Goal: Transaction & Acquisition: Purchase product/service

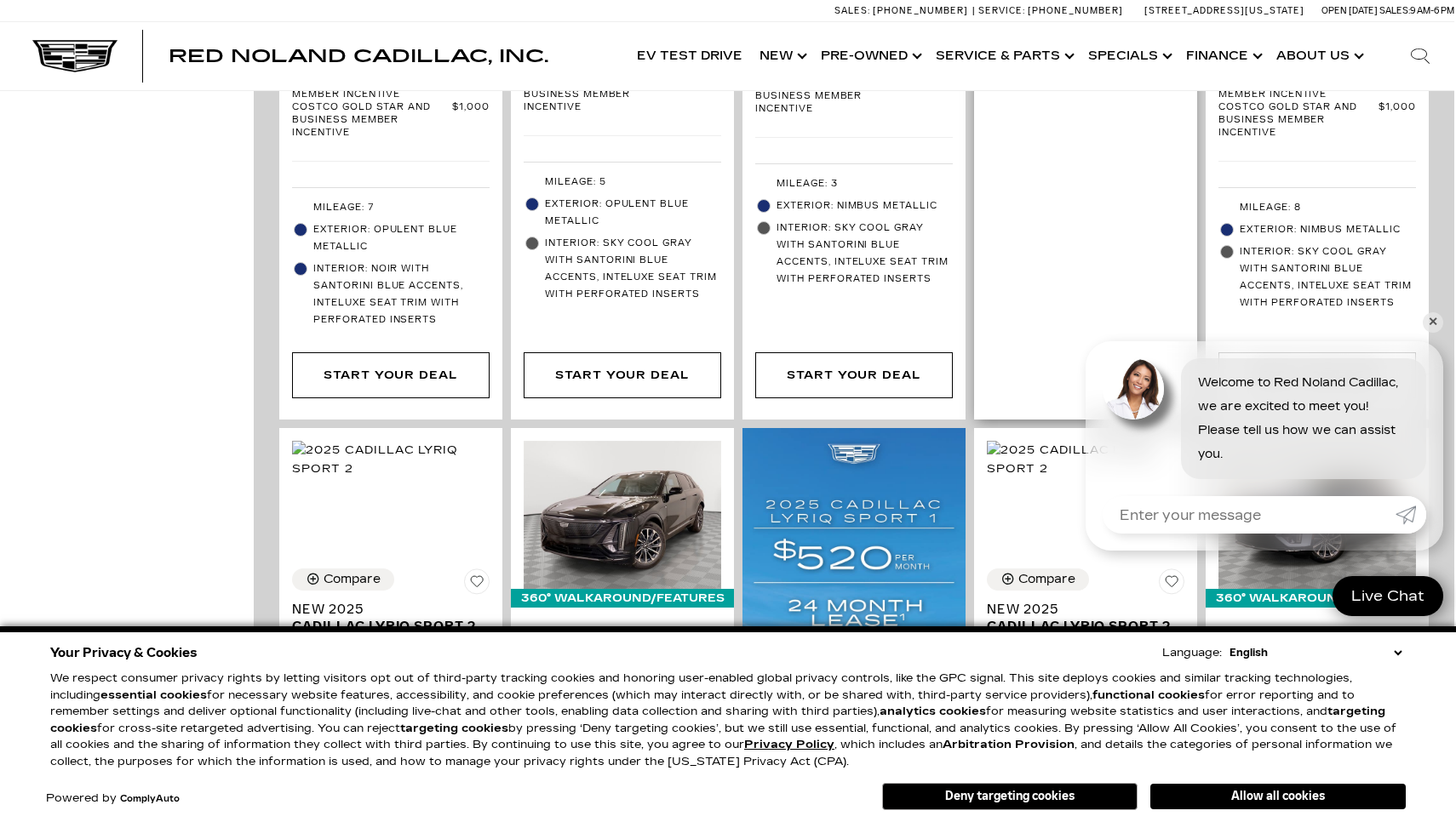
scroll to position [983, 2]
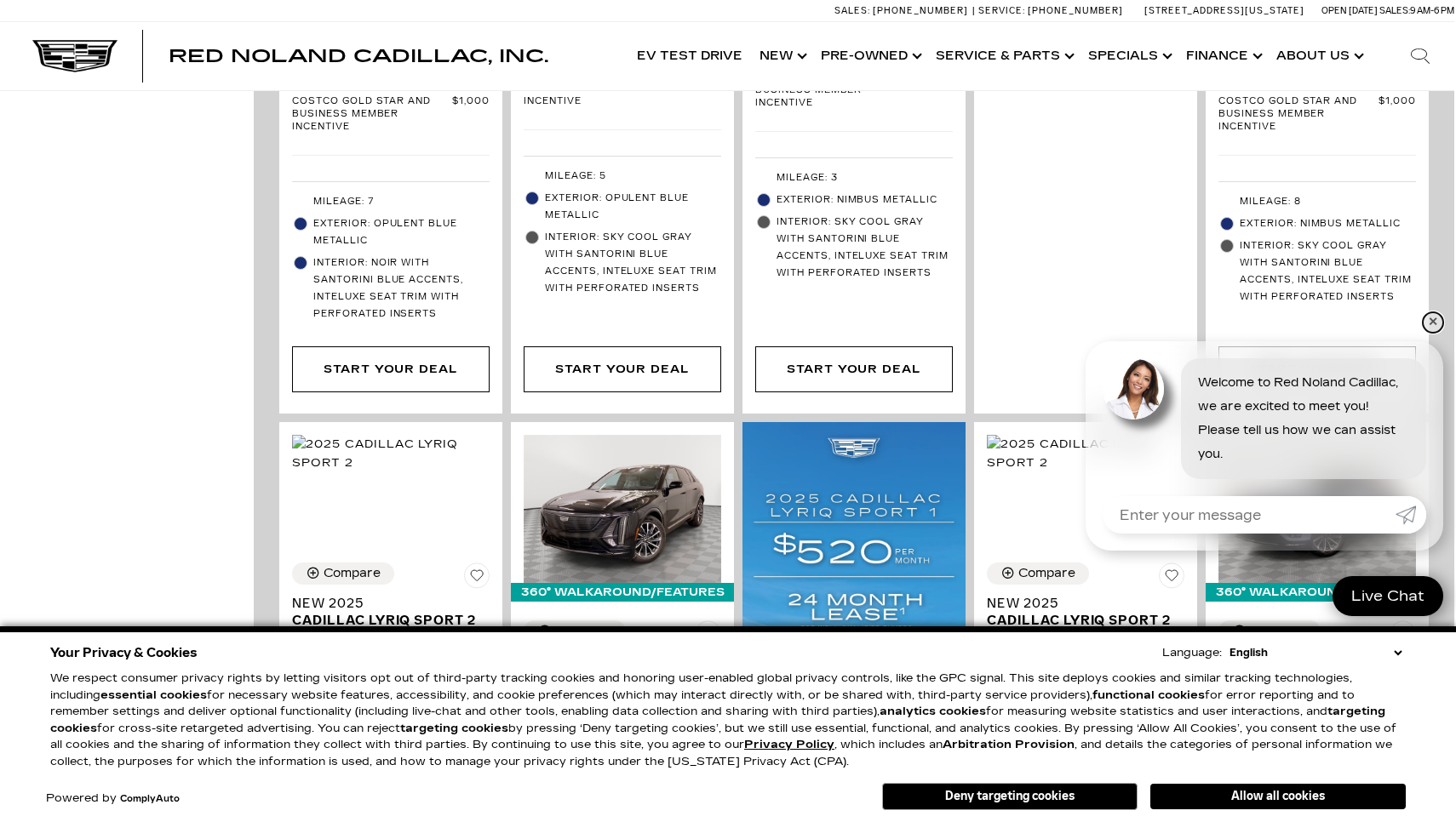
click at [1431, 327] on link "✕" at bounding box center [1432, 322] width 20 height 20
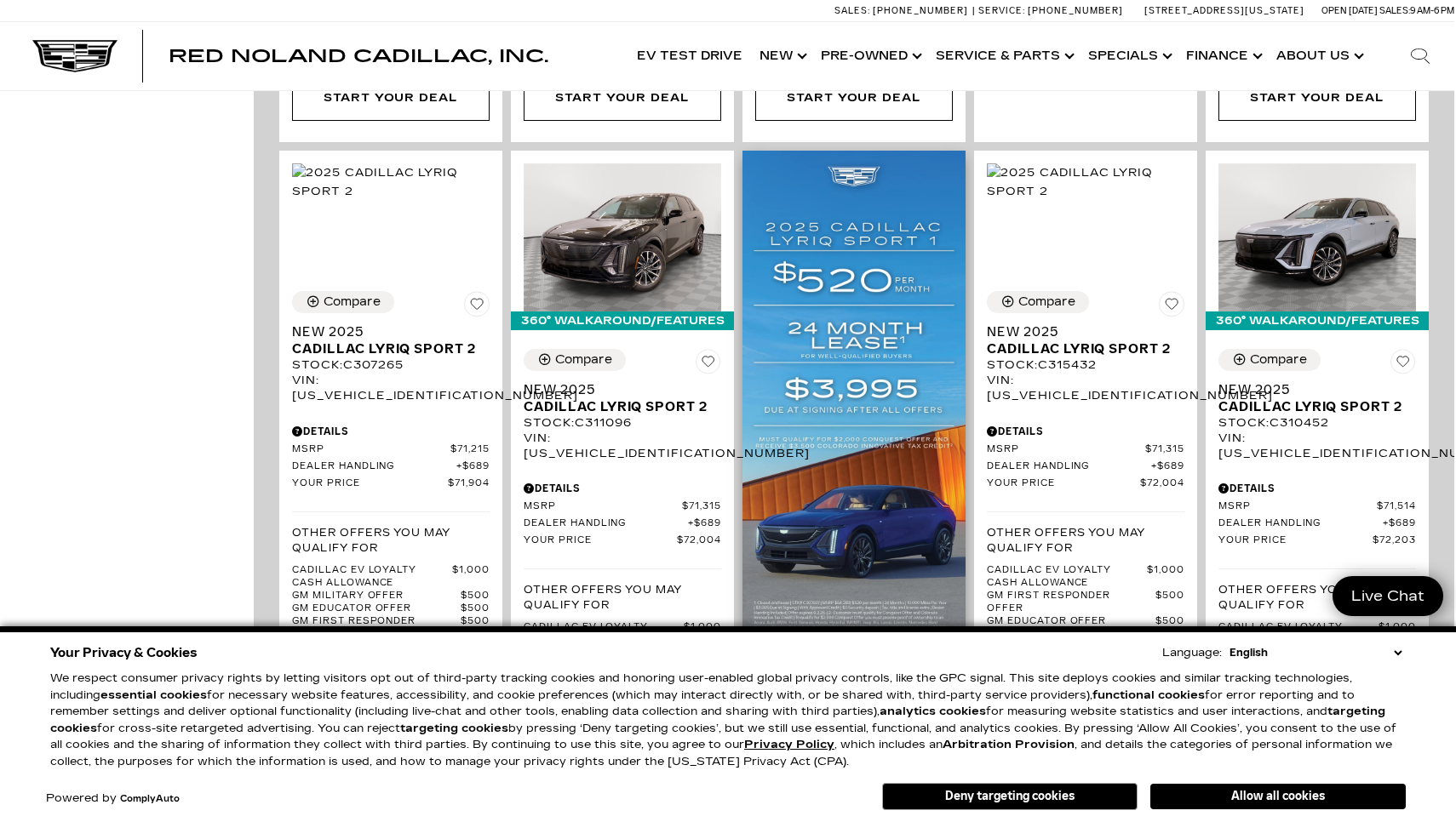
scroll to position [1260, 2]
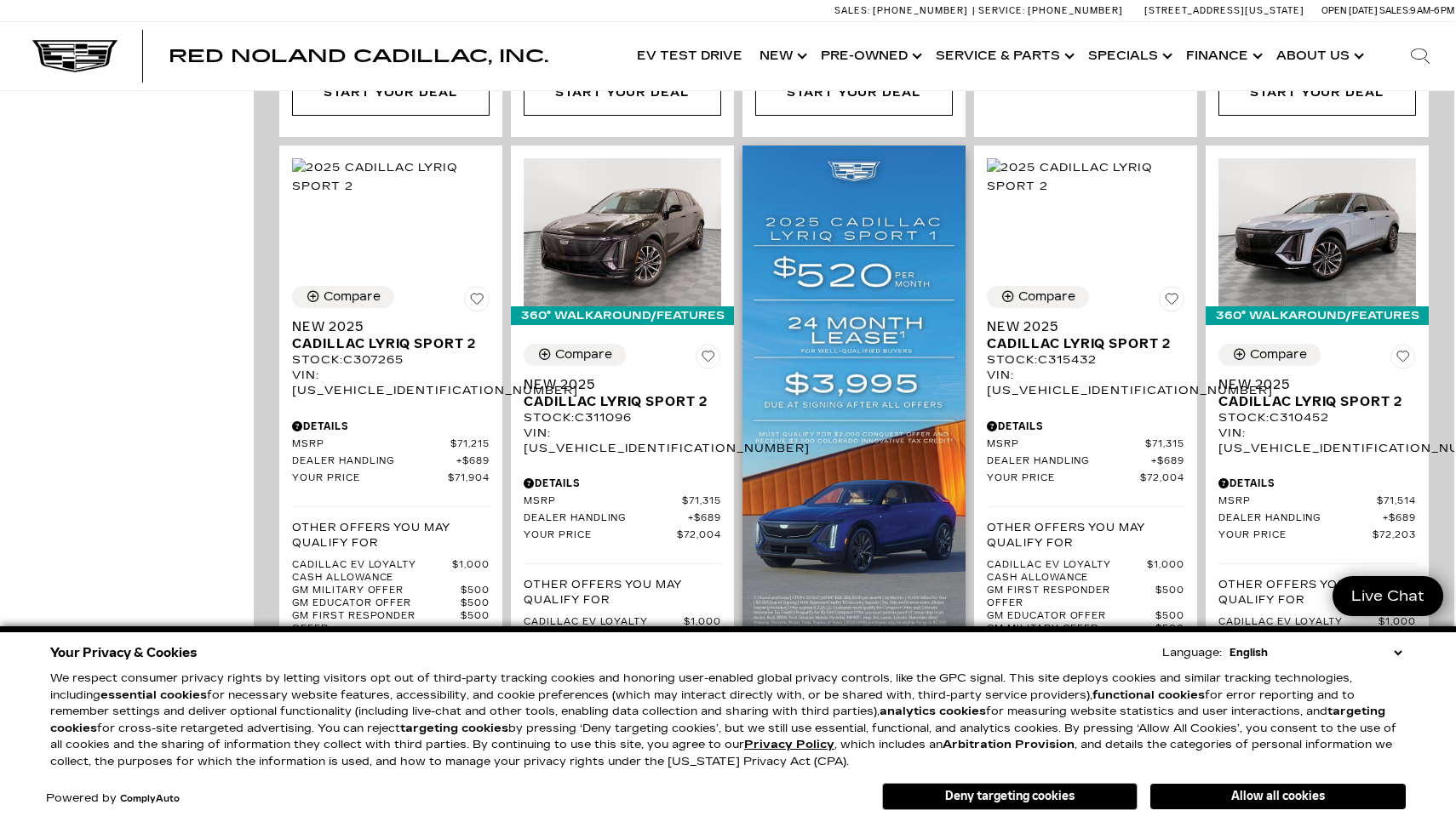
click at [880, 317] on img at bounding box center [853, 401] width 223 height 510
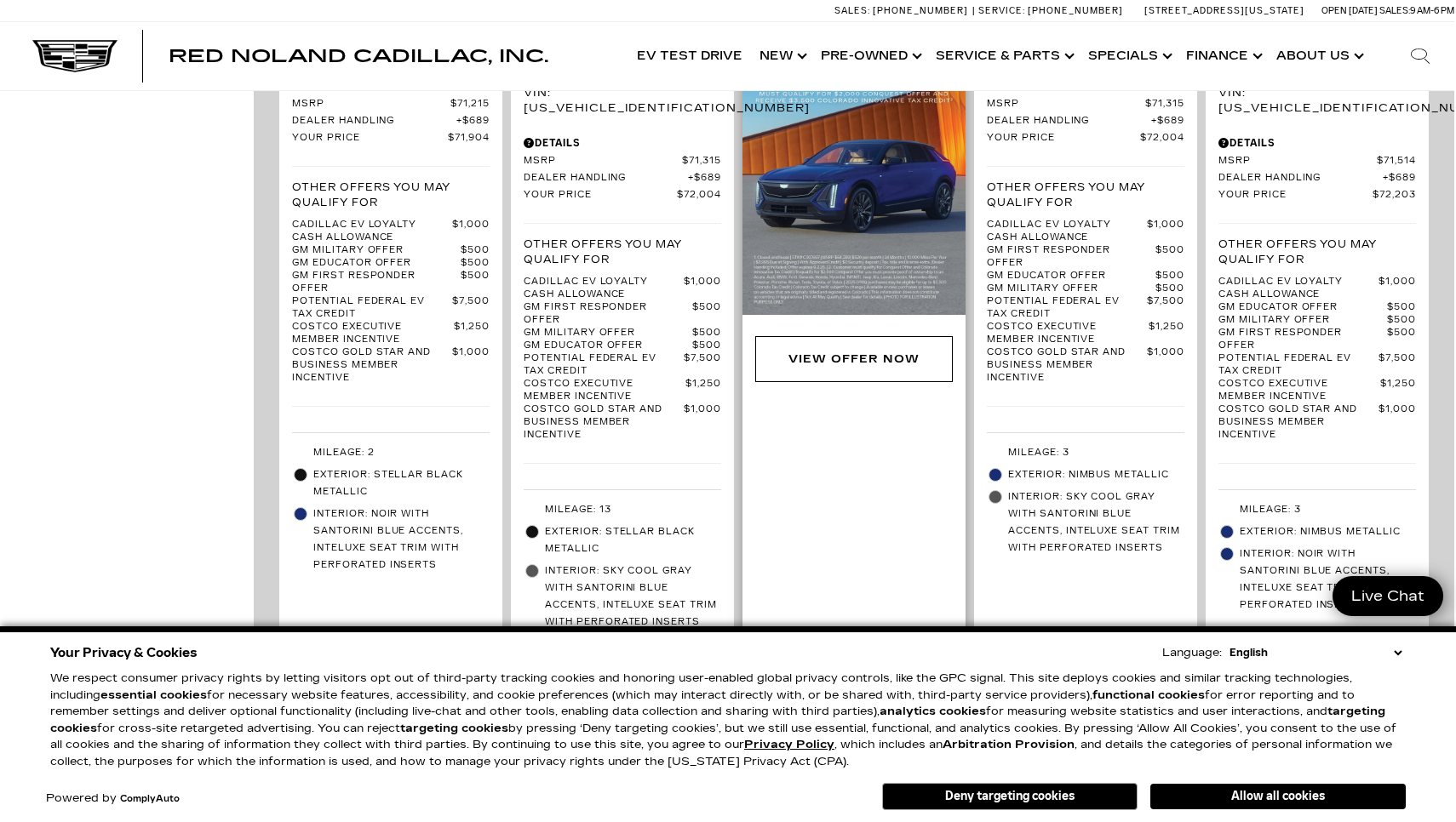
scroll to position [1638, 2]
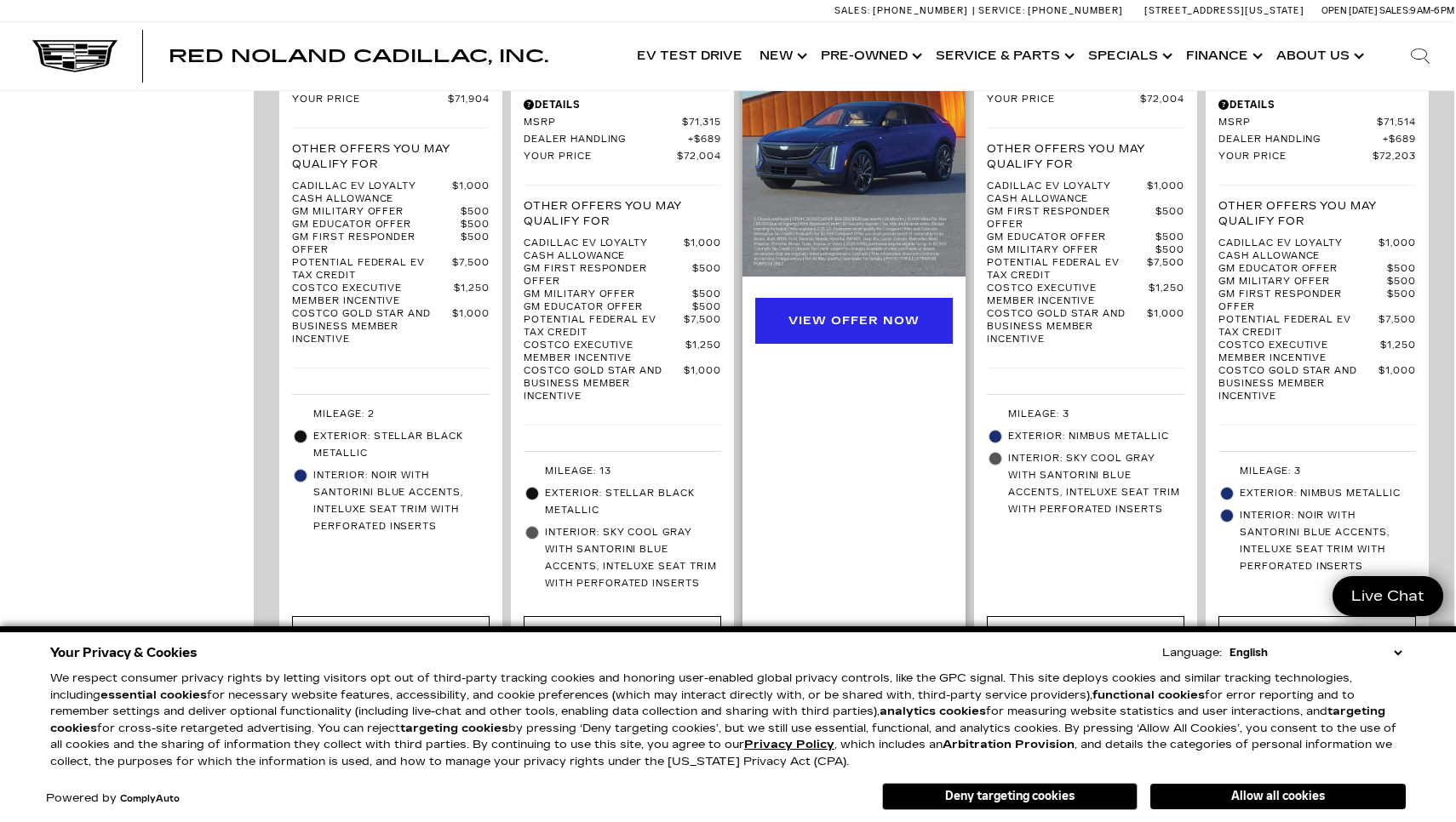
click at [840, 312] on div "View Offer Now" at bounding box center [853, 321] width 130 height 18
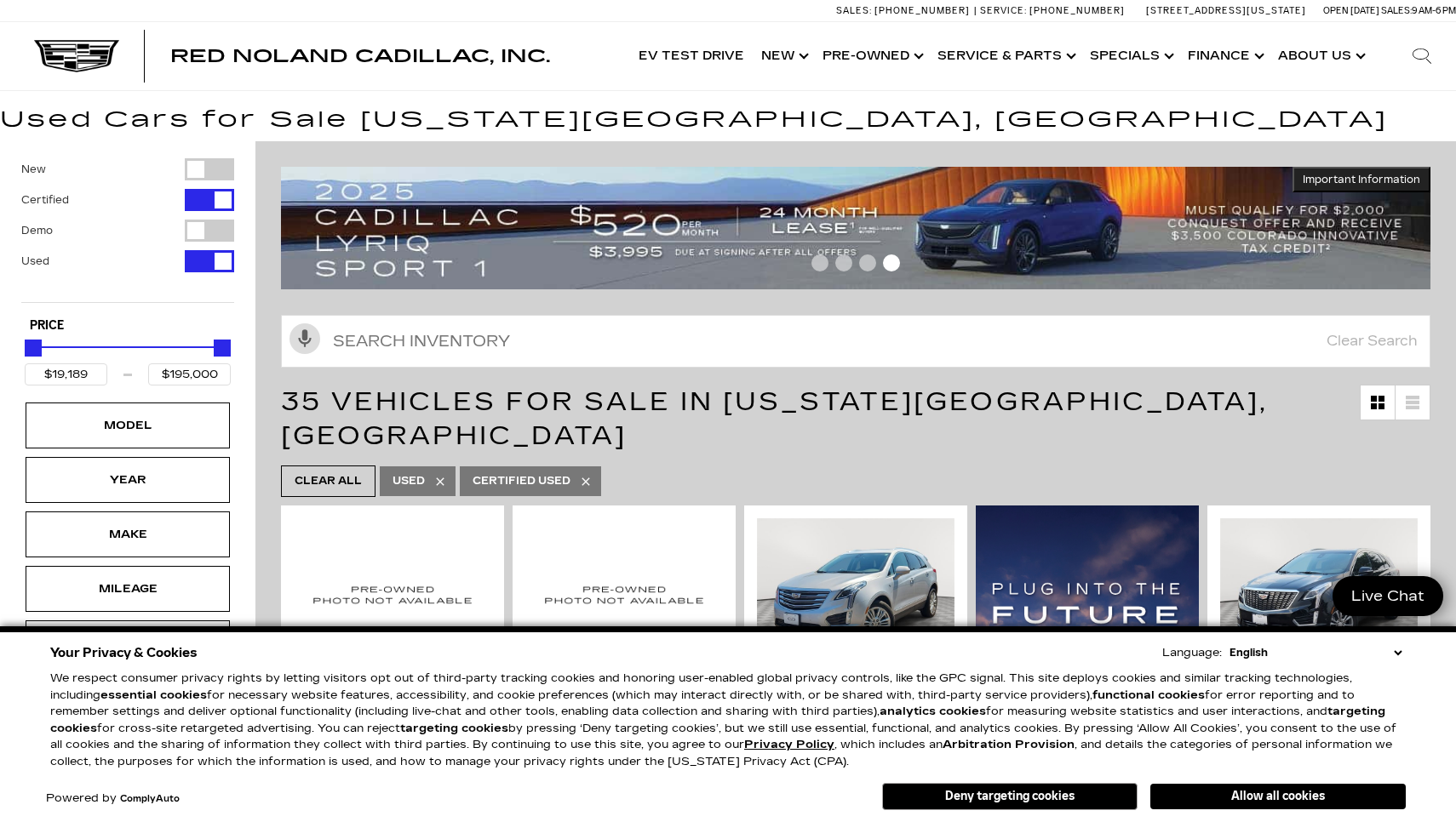
click at [720, 198] on img at bounding box center [856, 229] width 1150 height 124
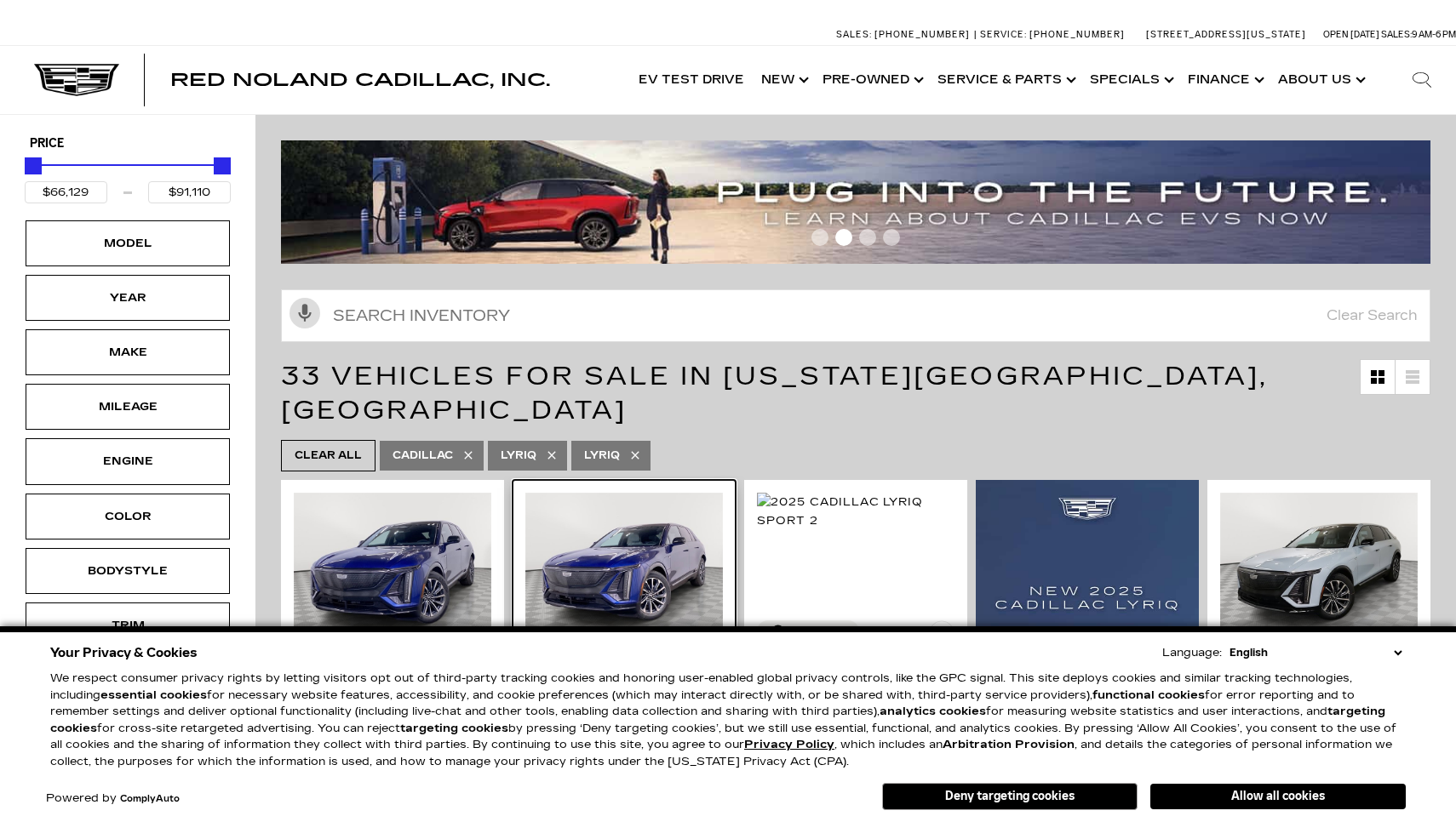
click at [636, 493] on img at bounding box center [624, 566] width 197 height 148
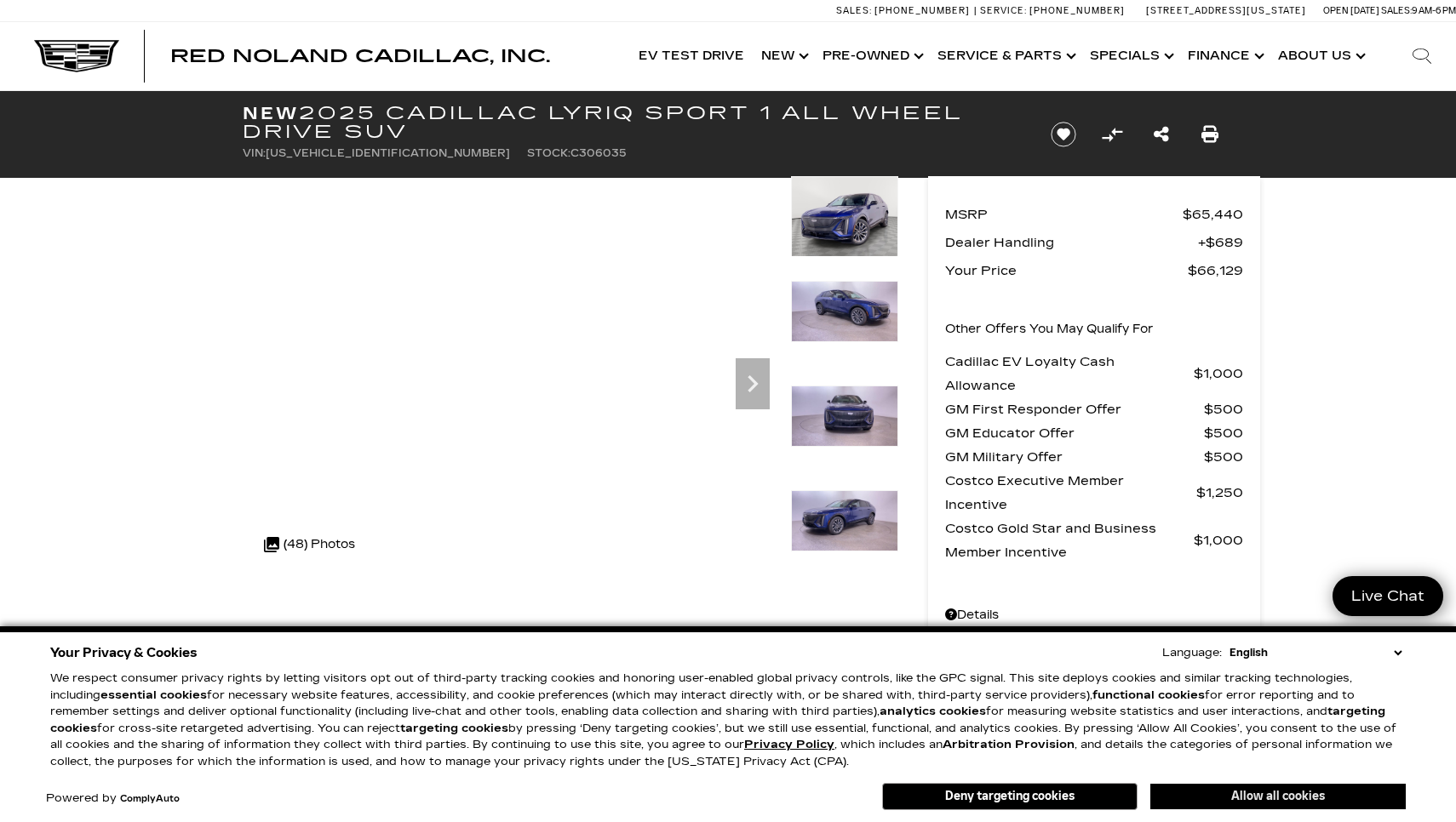
click at [1173, 805] on button "Allow all cookies" at bounding box center [1277, 797] width 255 height 25
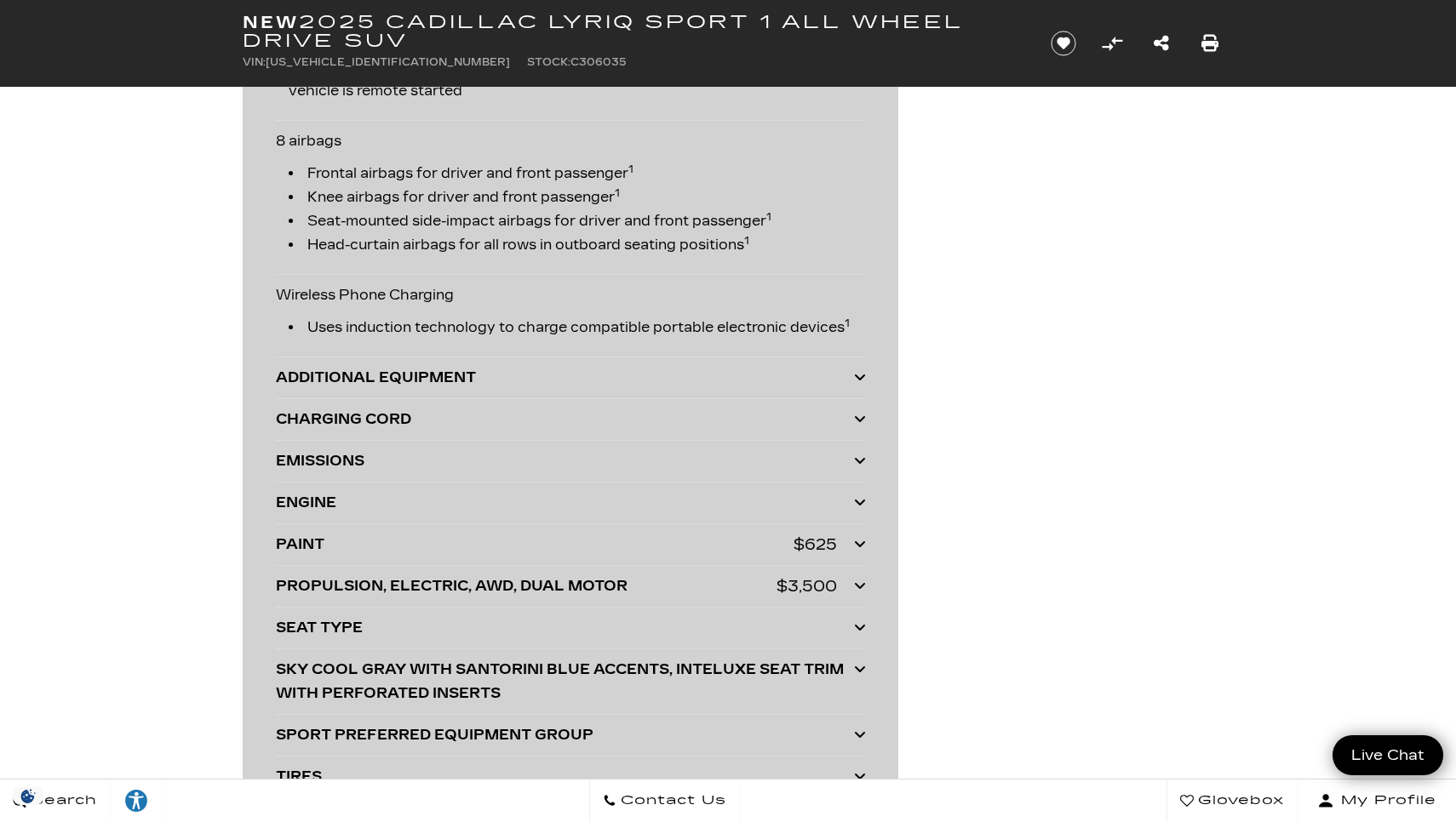
scroll to position [4273, 0]
click at [390, 367] on div "ADDITIONAL EQUIPMENT" at bounding box center [564, 376] width 578 height 24
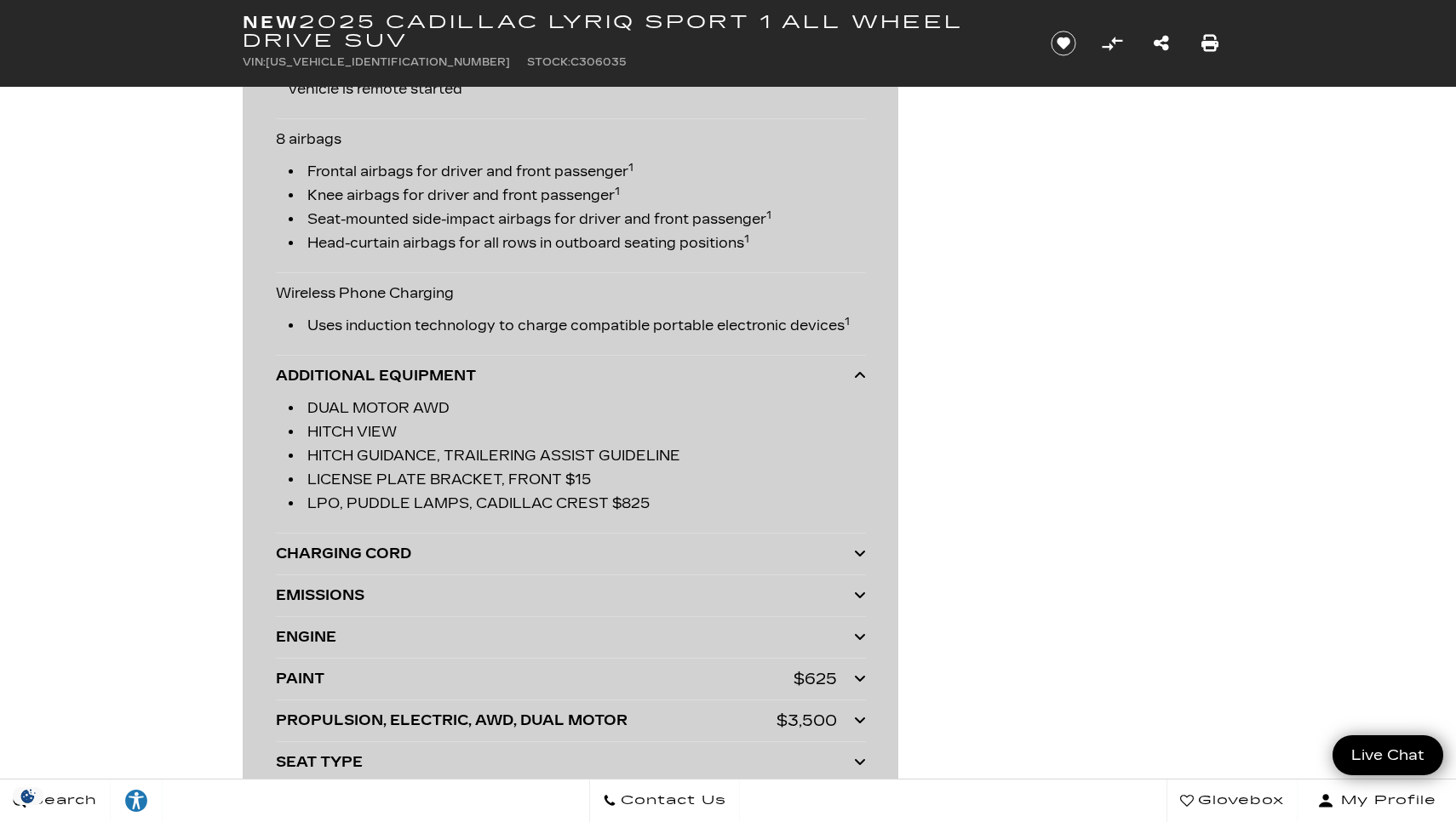
click at [390, 367] on div "ADDITIONAL EQUIPMENT" at bounding box center [564, 376] width 578 height 24
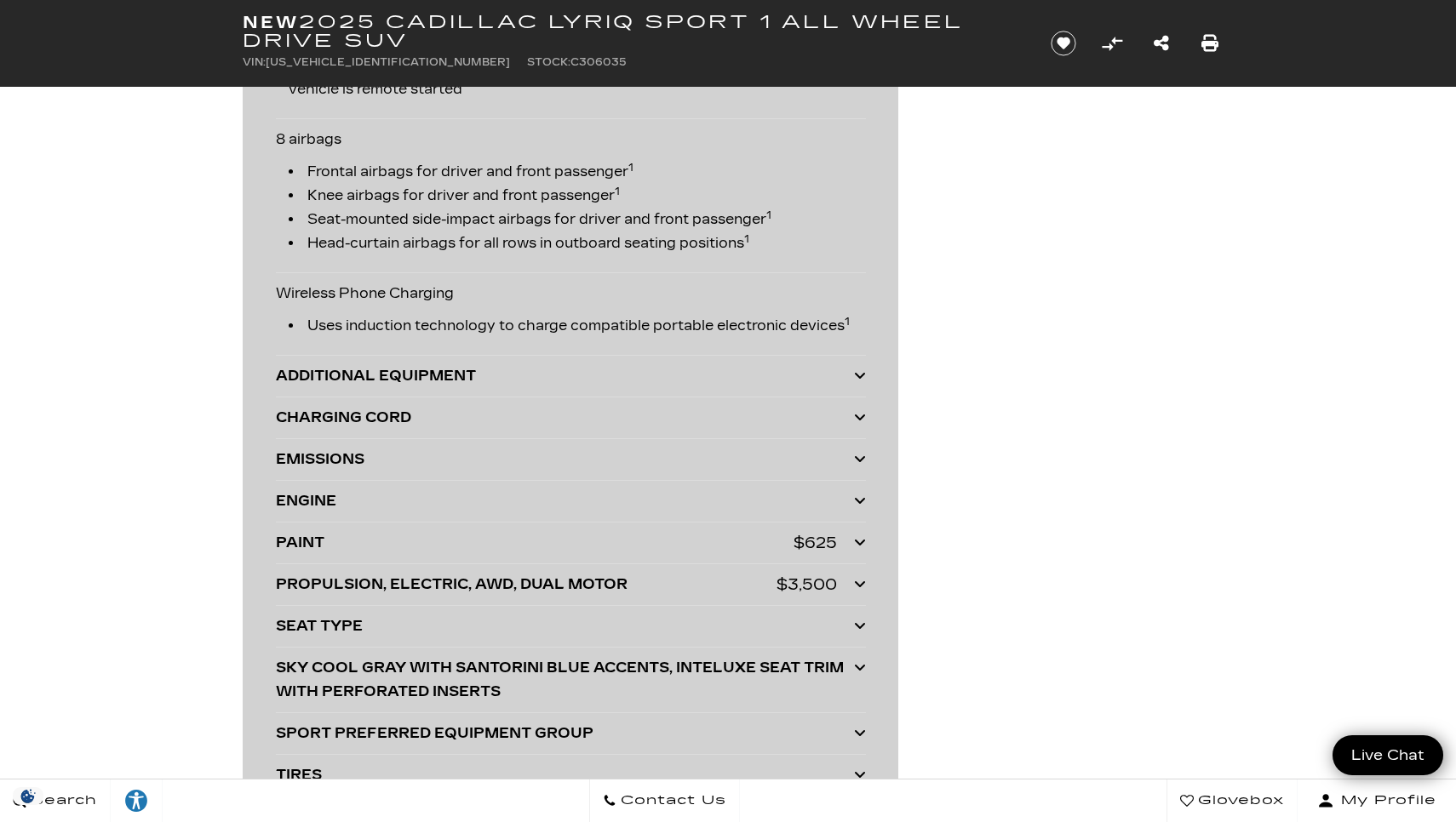
click at [390, 367] on div "ADDITIONAL EQUIPMENT" at bounding box center [564, 376] width 578 height 24
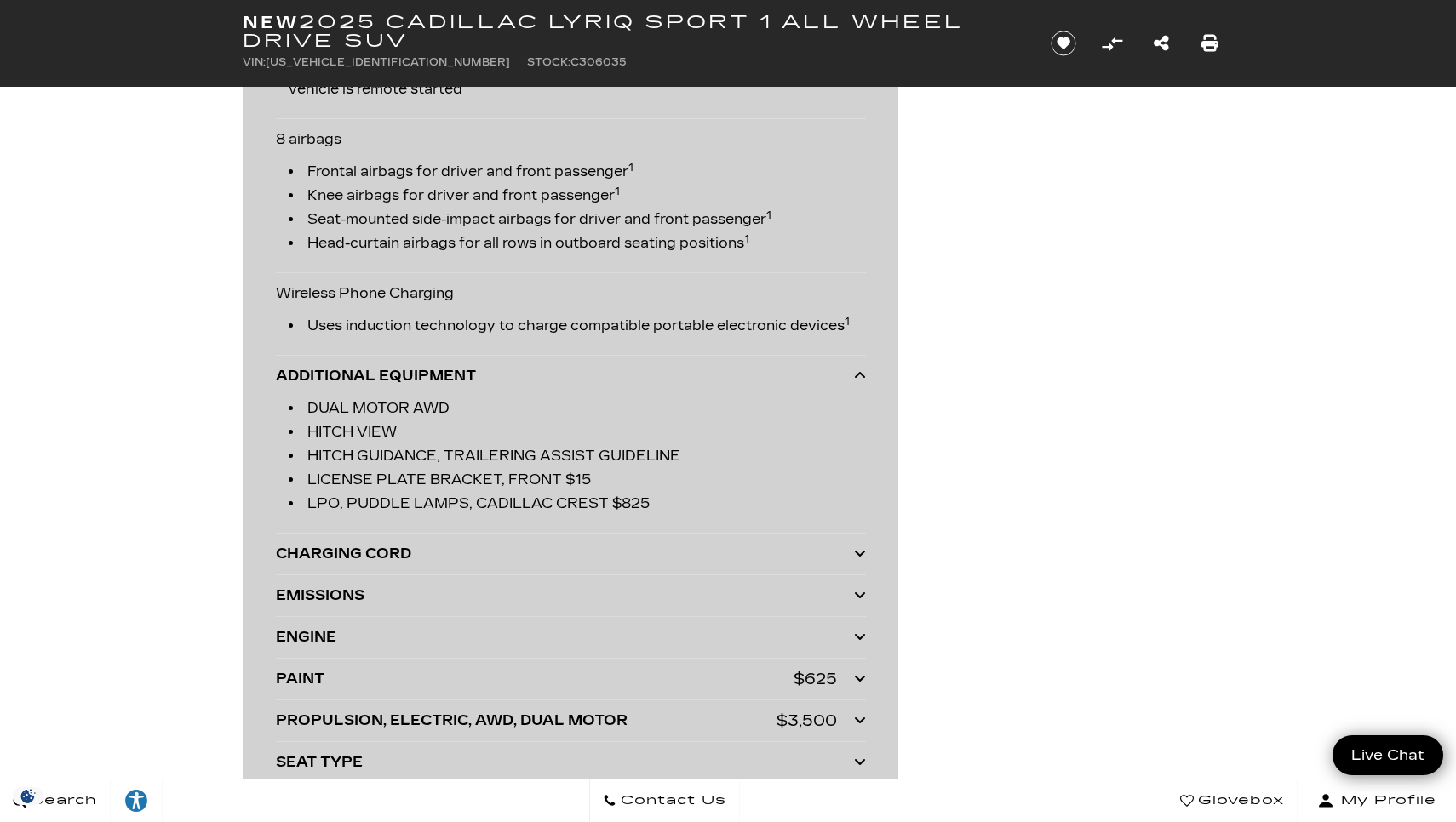
click at [390, 367] on div "ADDITIONAL EQUIPMENT" at bounding box center [564, 376] width 578 height 24
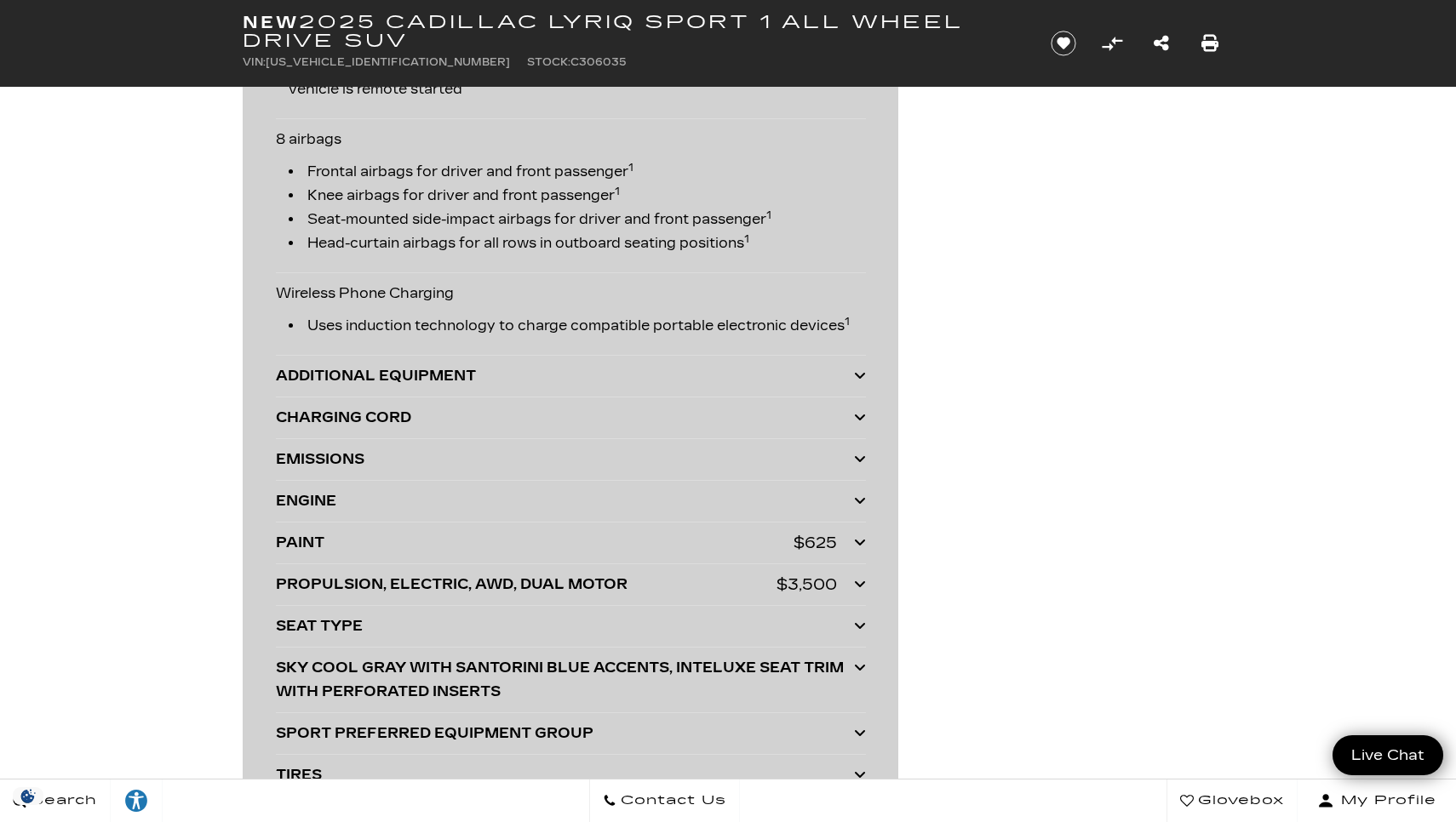
click at [390, 419] on div "CHARGING CORD" at bounding box center [564, 417] width 578 height 24
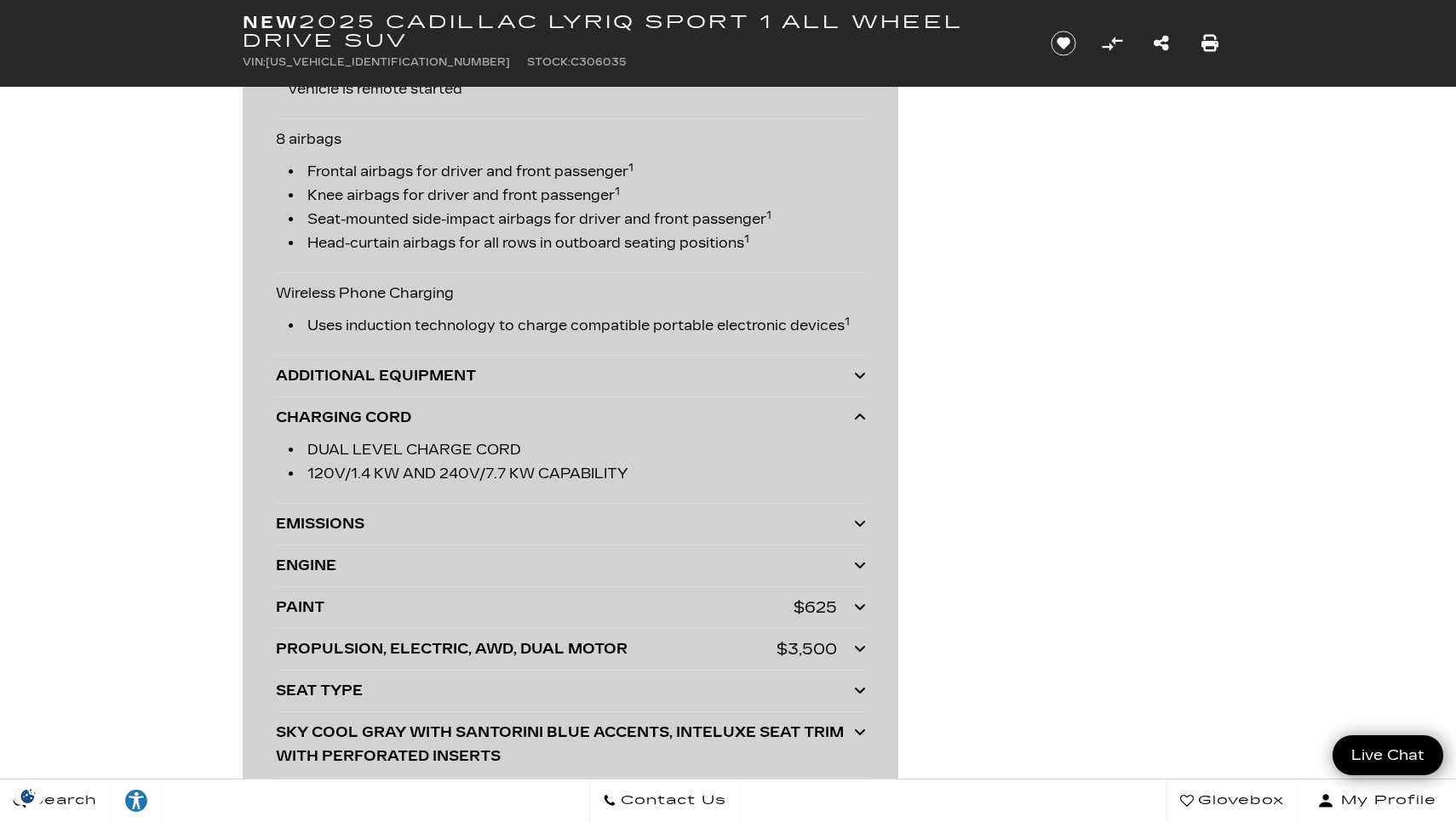
click at [390, 419] on div "CHARGING CORD" at bounding box center [564, 417] width 578 height 24
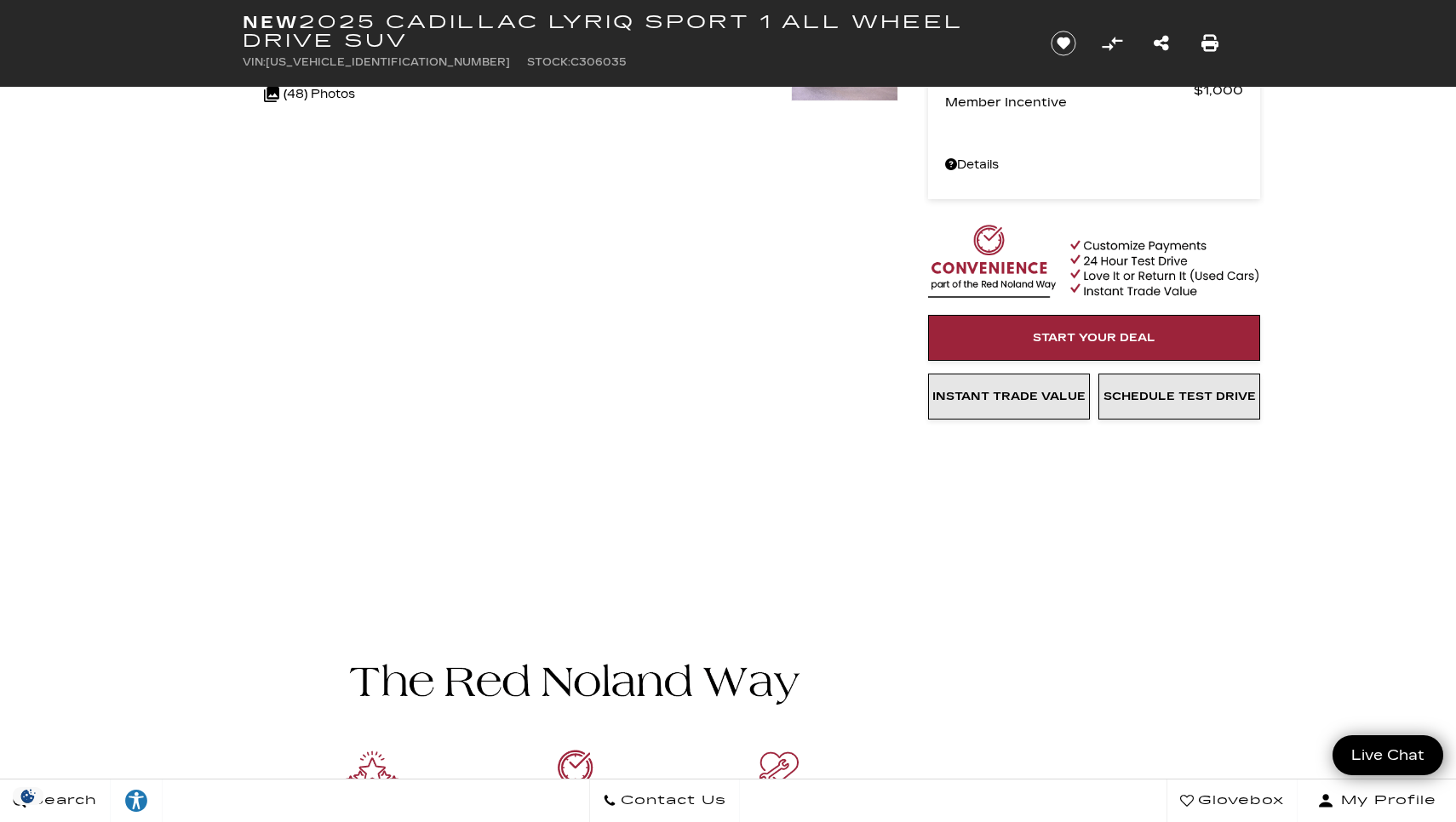
scroll to position [447, 0]
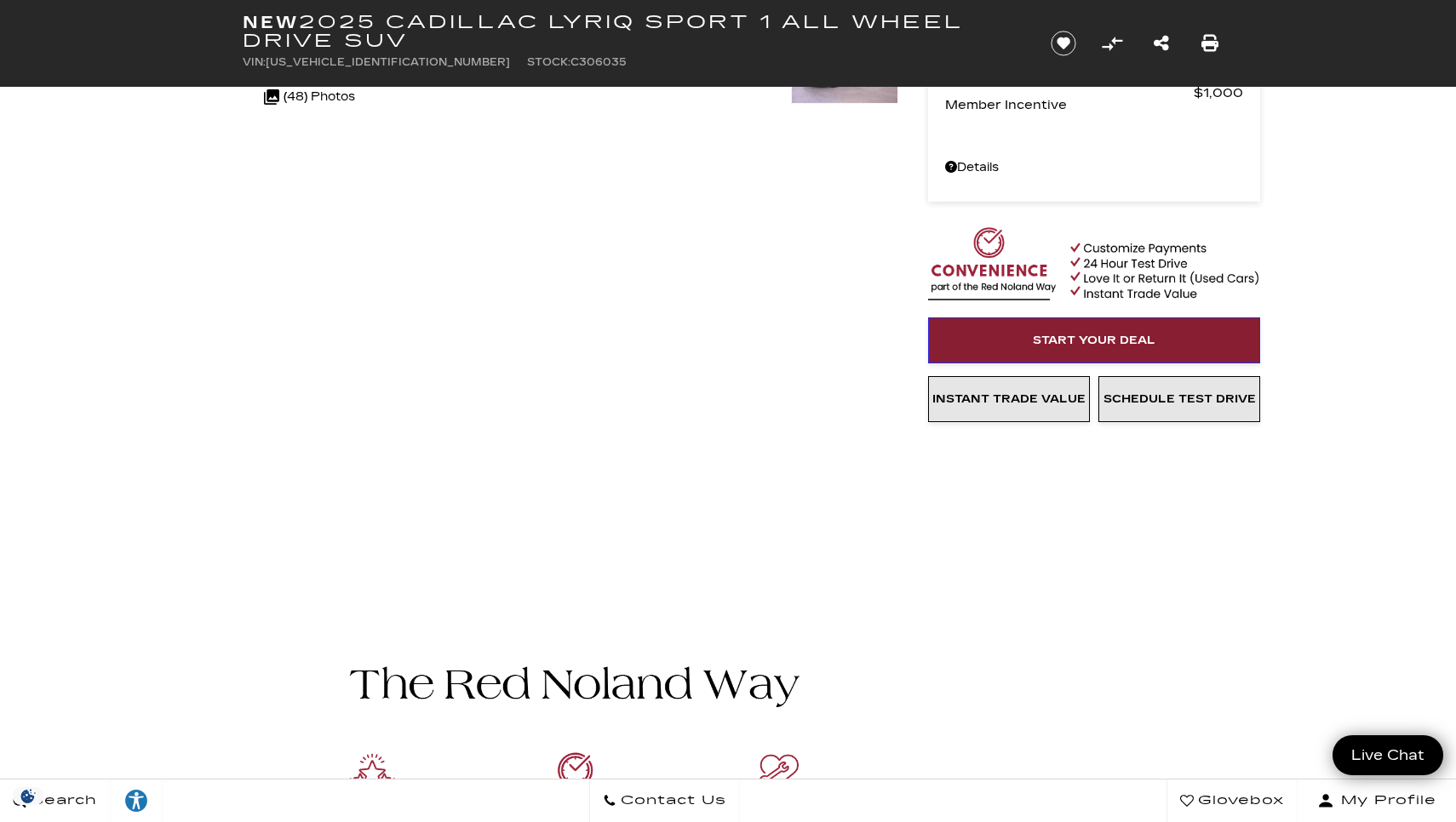
click at [1068, 333] on span "Start Your Deal" at bounding box center [1094, 340] width 123 height 14
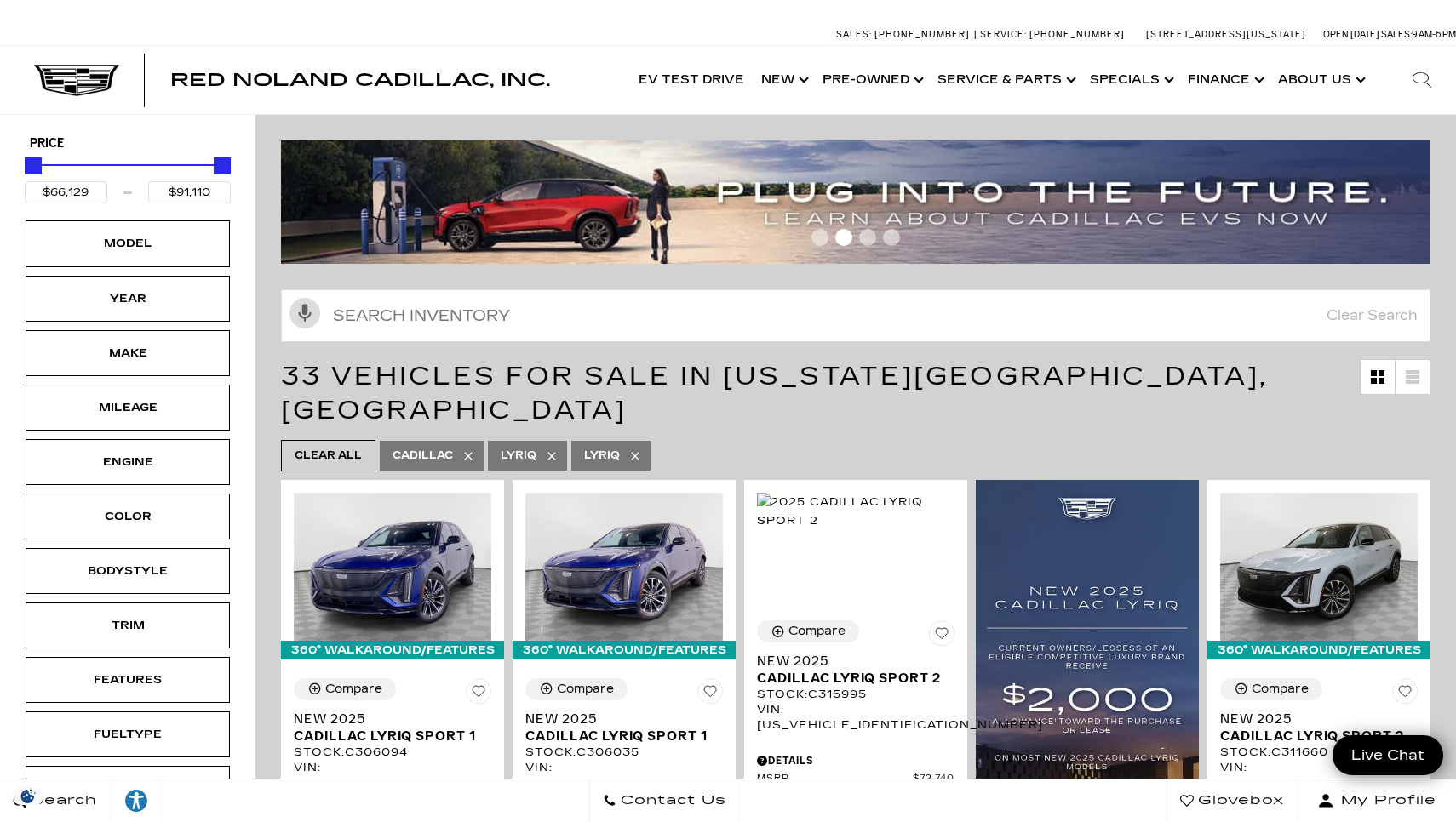
click at [768, 436] on ul "Clear All Cadillac Lyriq LYRIQ" at bounding box center [856, 455] width 1150 height 40
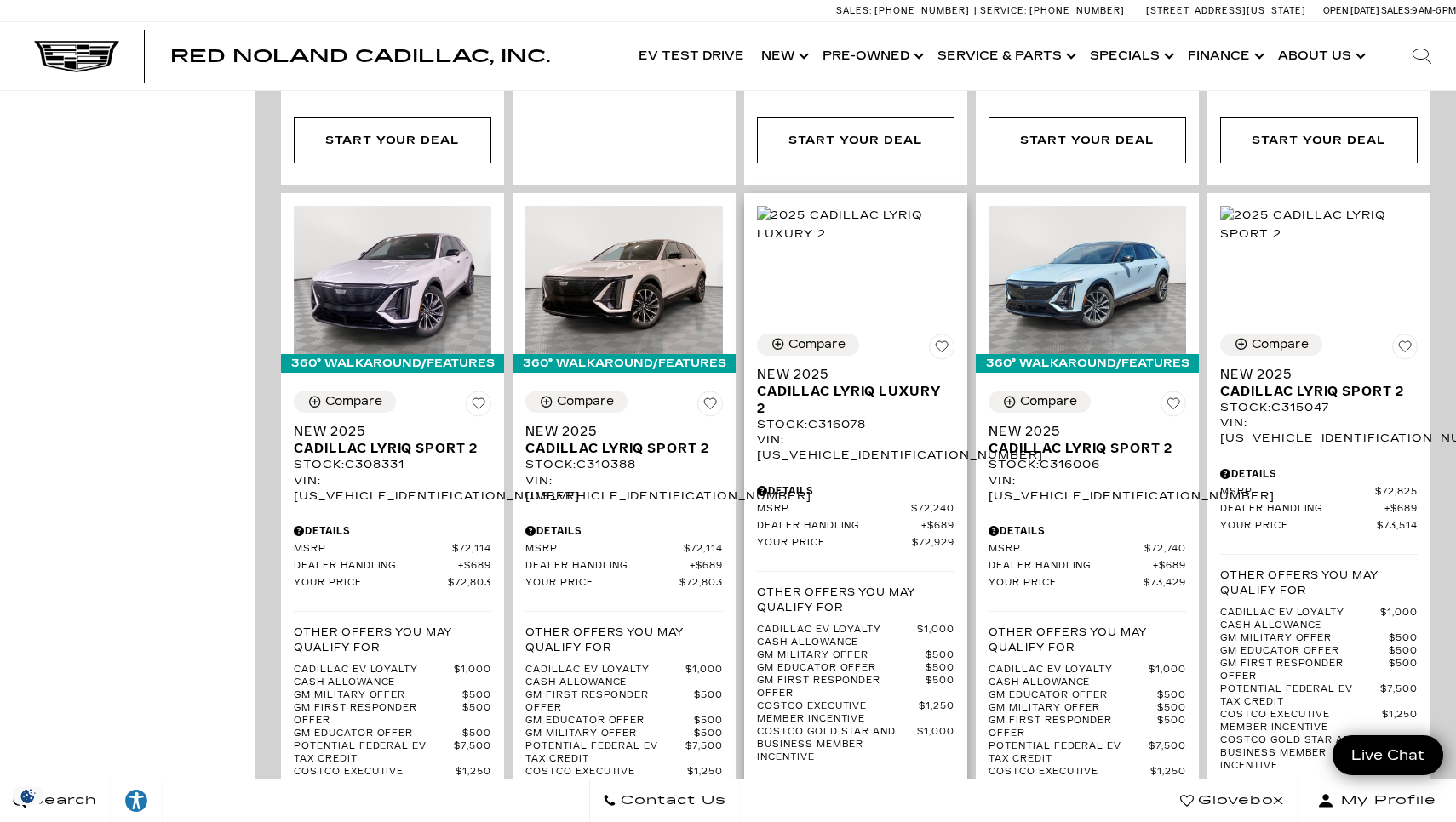
scroll to position [2862, 0]
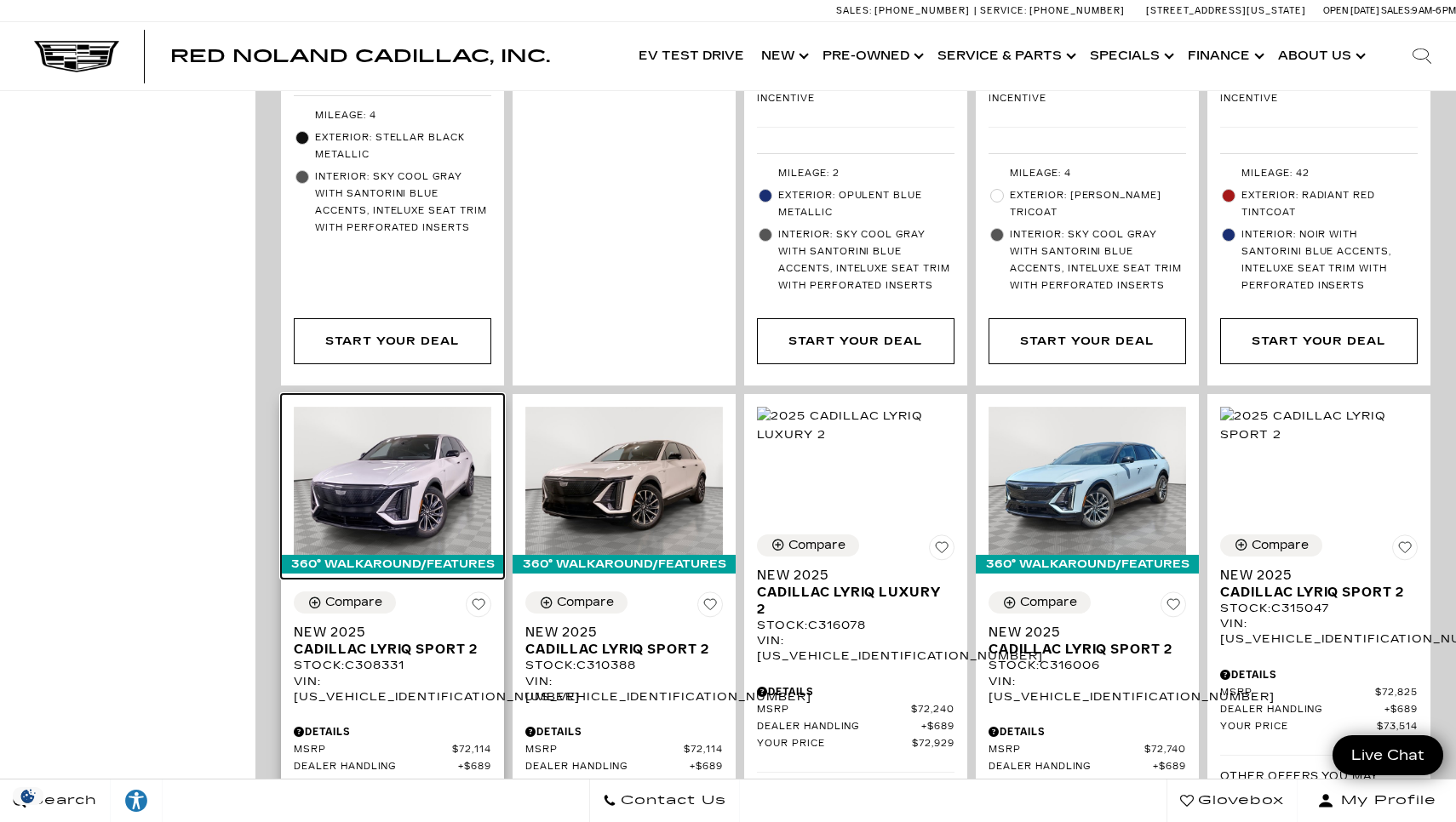
click at [385, 407] on img at bounding box center [392, 480] width 197 height 148
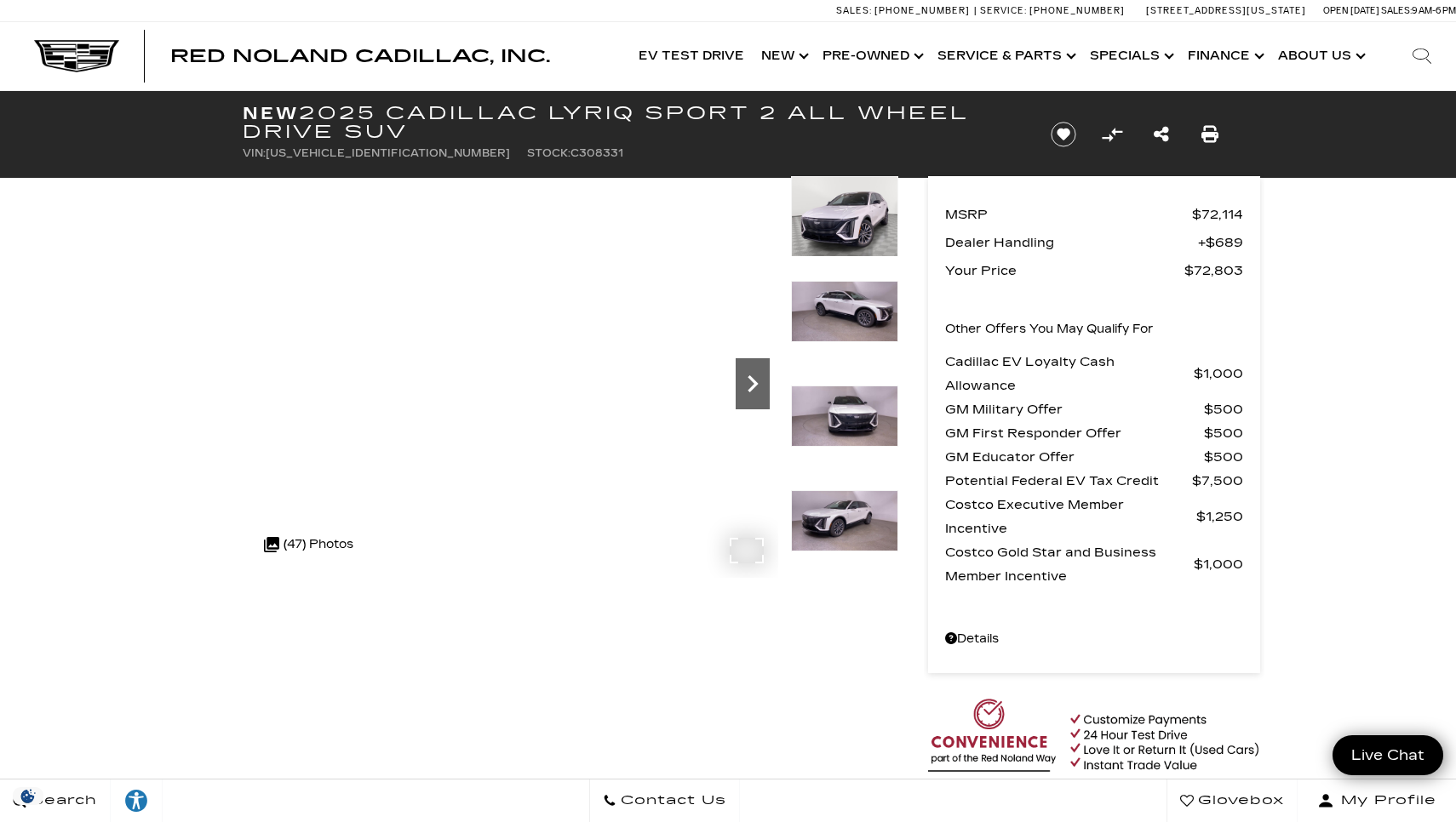
click at [753, 379] on icon "Next" at bounding box center [753, 384] width 11 height 17
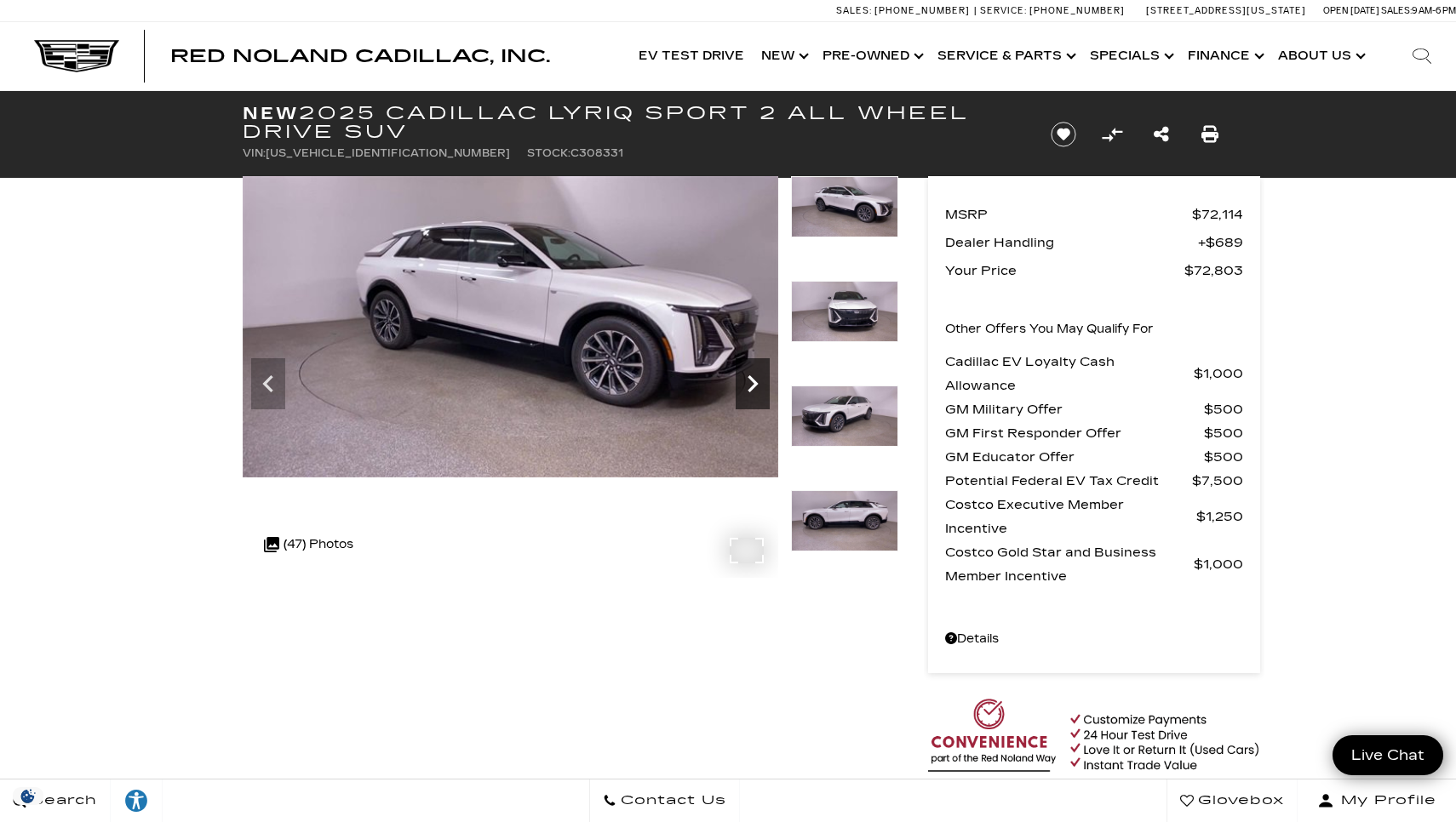
click at [753, 379] on icon "Next" at bounding box center [753, 384] width 11 height 17
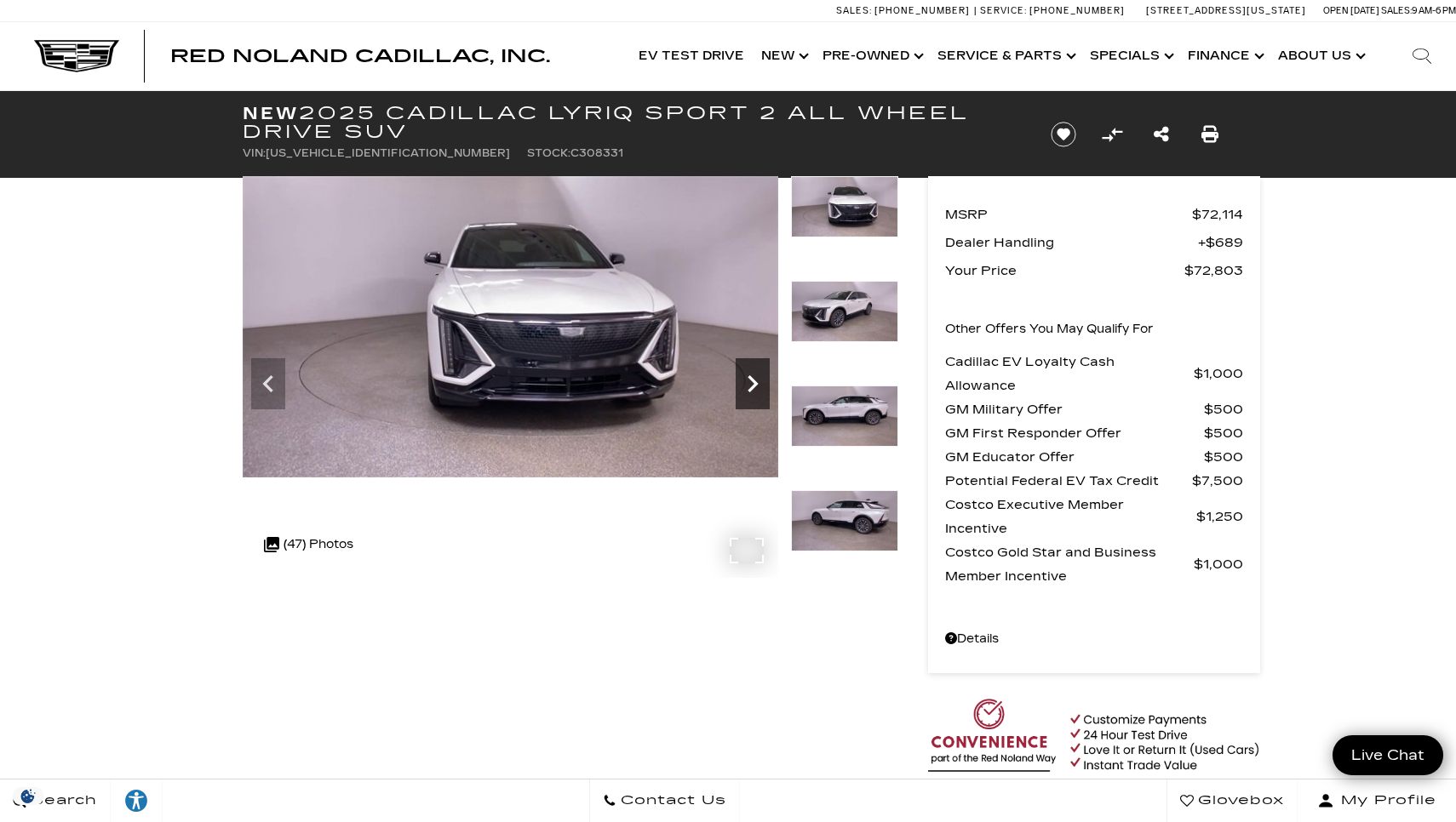
click at [753, 379] on icon "Next" at bounding box center [753, 384] width 11 height 17
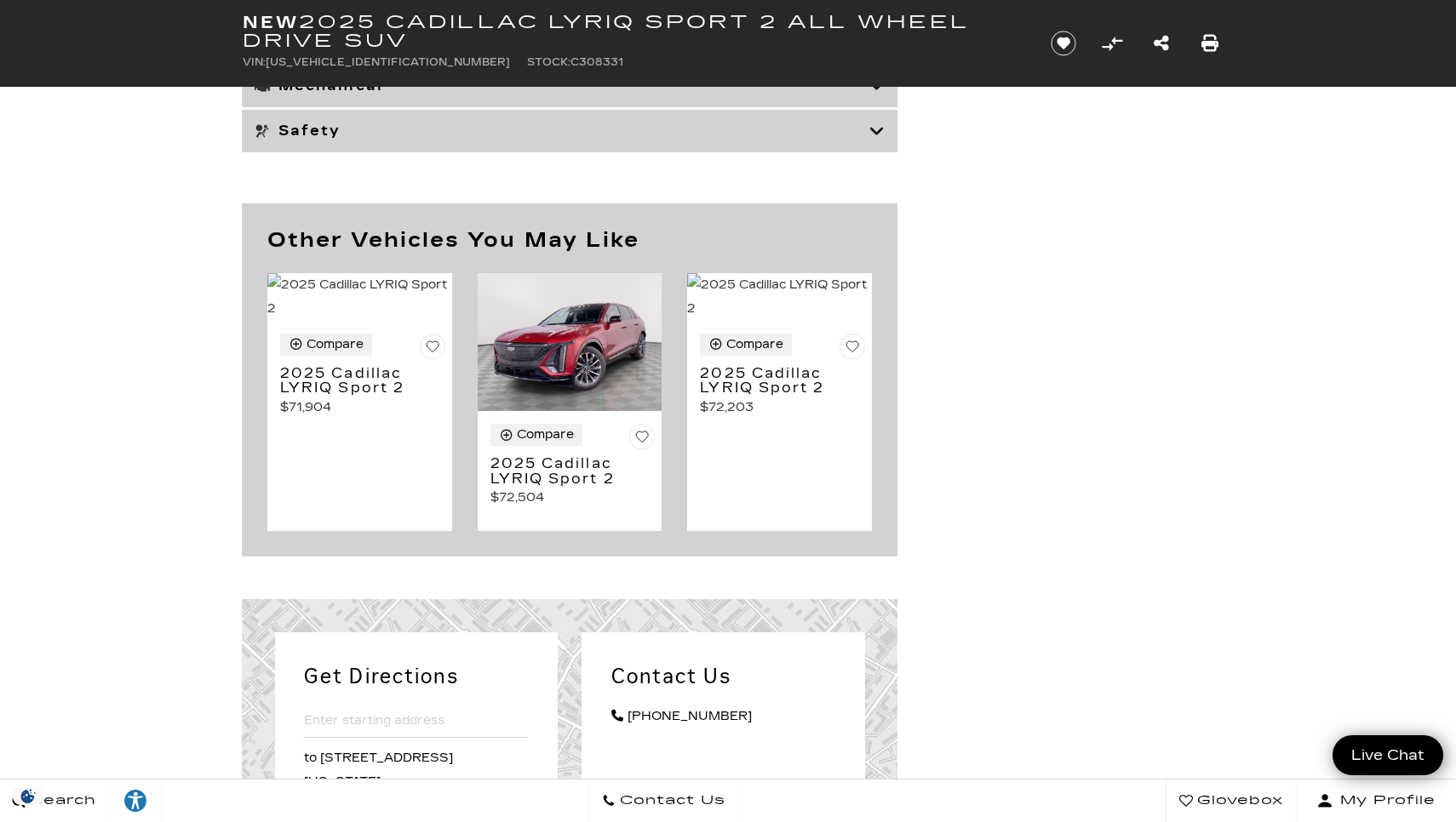
scroll to position [8865, 1]
